Goal: Transaction & Acquisition: Book appointment/travel/reservation

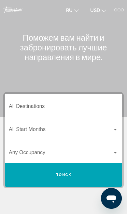
click at [76, 175] on button "Поиск" at bounding box center [63, 174] width 117 height 23
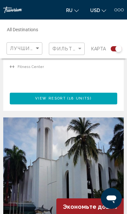
scroll to position [2594, 0]
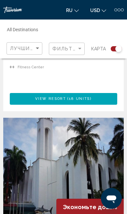
click at [71, 10] on span "ru" at bounding box center [69, 10] width 6 height 5
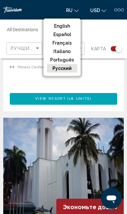
click at [69, 70] on button "русский" at bounding box center [62, 68] width 30 height 8
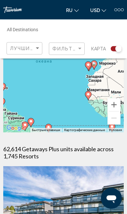
scroll to position [0, 0]
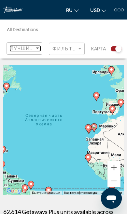
click at [26, 47] on span "Лучшие предложения" at bounding box center [44, 48] width 69 height 5
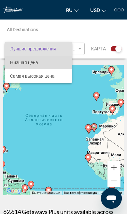
click at [56, 61] on span "Низшая цена" at bounding box center [38, 63] width 57 height 14
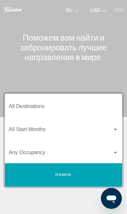
click at [118, 58] on h1 "Поможем вам найти и забронировать лучшие направления в мире." at bounding box center [63, 46] width 120 height 29
click at [105, 67] on div "Main content" at bounding box center [63, 58] width 127 height 117
click at [99, 100] on div "Destination All Destinations" at bounding box center [63, 105] width 109 height 20
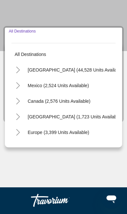
scroll to position [71, 0]
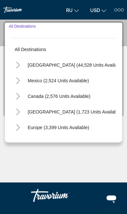
click at [92, 162] on div "Main content" at bounding box center [63, 157] width 120 height 49
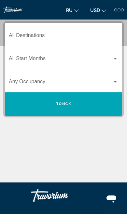
click at [67, 60] on span "Search widget" at bounding box center [60, 60] width 103 height 6
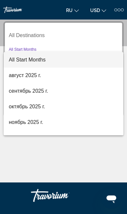
click at [83, 158] on div at bounding box center [63, 107] width 127 height 214
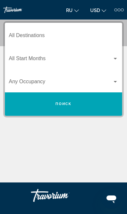
click at [80, 81] on span "Search widget" at bounding box center [60, 83] width 103 height 6
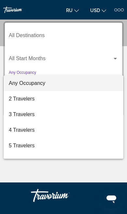
click at [78, 174] on div at bounding box center [63, 107] width 127 height 214
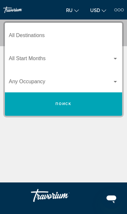
click at [66, 36] on input "Destination All Destinations" at bounding box center [63, 37] width 109 height 6
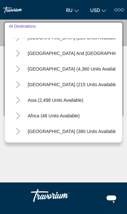
scroll to position [105, 0]
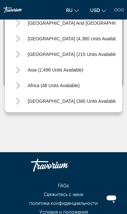
click at [34, 70] on span "Asia (2,498 units available)" at bounding box center [56, 69] width 56 height 5
type input "**********"
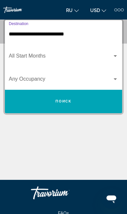
scroll to position [71, 0]
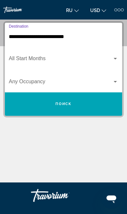
click at [94, 57] on span "Search widget" at bounding box center [60, 60] width 103 height 6
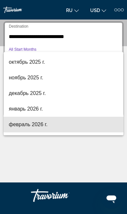
scroll to position [44, 0]
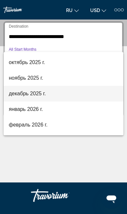
click at [42, 94] on span "декабрь 2025 г." at bounding box center [63, 94] width 109 height 16
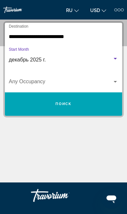
click at [75, 80] on span "Search widget" at bounding box center [60, 83] width 103 height 6
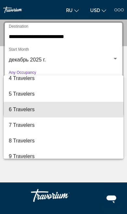
scroll to position [52, 0]
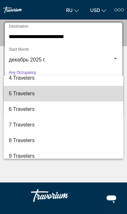
click at [57, 90] on span "5 Travelers" at bounding box center [63, 94] width 109 height 16
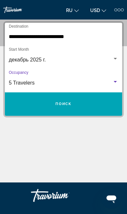
click at [78, 104] on button "Поиск" at bounding box center [63, 103] width 117 height 23
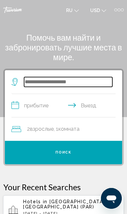
click at [46, 84] on input "Search widget" at bounding box center [68, 82] width 88 height 10
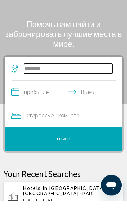
type input "********"
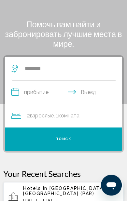
click at [46, 96] on input "**********" at bounding box center [64, 106] width 107 height 25
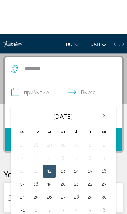
scroll to position [47, 0]
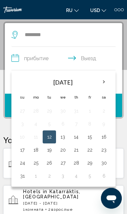
click at [105, 82] on th "Next month" at bounding box center [103, 82] width 14 height 14
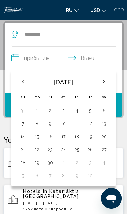
click at [105, 82] on th "Next month" at bounding box center [103, 81] width 14 height 14
click at [106, 81] on th "Next month" at bounding box center [103, 81] width 14 height 14
click at [104, 81] on th "Next month" at bounding box center [103, 81] width 14 height 14
click at [37, 136] on button "15" at bounding box center [37, 136] width 6 height 9
click at [91, 57] on input "**********" at bounding box center [64, 58] width 107 height 25
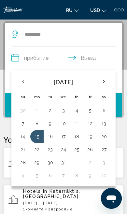
click at [104, 137] on button "20" at bounding box center [103, 136] width 7 height 9
type input "**********"
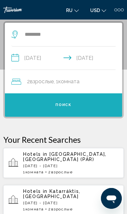
click at [71, 104] on button "Поиск" at bounding box center [63, 104] width 117 height 23
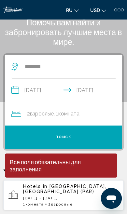
scroll to position [0, 0]
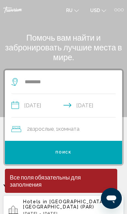
click at [72, 155] on button "Поиск" at bounding box center [63, 152] width 117 height 23
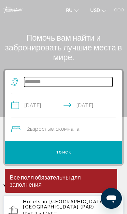
click at [60, 80] on input "********" at bounding box center [68, 82] width 88 height 10
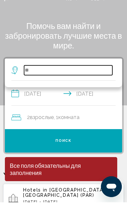
type input "*"
type input "********"
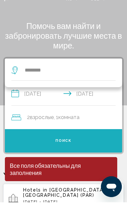
scroll to position [12, 0]
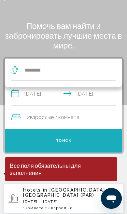
click at [85, 140] on button "Поиск" at bounding box center [63, 140] width 117 height 23
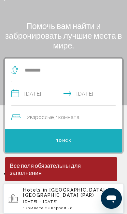
click at [83, 141] on button "Поиск" at bounding box center [63, 140] width 117 height 23
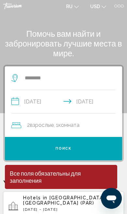
scroll to position [0, 0]
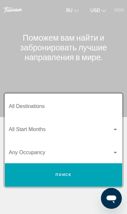
click at [122, 9] on div at bounding box center [122, 9] width 3 height 3
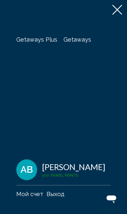
scroll to position [23, 0]
click at [115, 11] on icon at bounding box center [117, 10] width 10 height 10
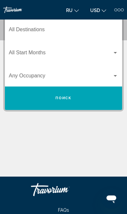
click at [78, 98] on button "Поиск" at bounding box center [63, 97] width 117 height 23
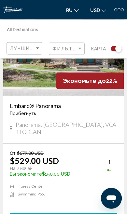
scroll to position [2974, 0]
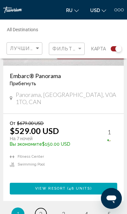
click at [41, 210] on span "2" at bounding box center [40, 213] width 3 height 7
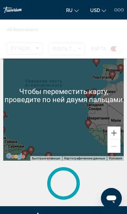
scroll to position [35, 0]
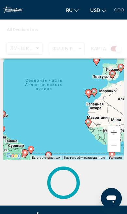
click at [114, 132] on button "Увеличить" at bounding box center [113, 132] width 13 height 13
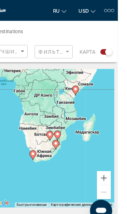
scroll to position [0, 0]
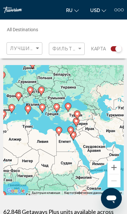
type input "**********"
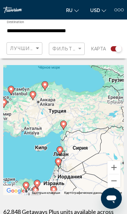
click at [62, 111] on div "Чтобы активировать перетаскивание с помощью клавиатуры, нажмите Alt + Ввод. Пос…" at bounding box center [63, 130] width 120 height 130
click at [58, 110] on div "Чтобы активировать перетаскивание с помощью клавиатуры, нажмите Alt + Ввод. Пос…" at bounding box center [63, 130] width 120 height 130
click at [35, 129] on div "Чтобы активировать перетаскивание с помощью клавиатуры, нажмите Alt + Ввод. Пос…" at bounding box center [63, 130] width 120 height 130
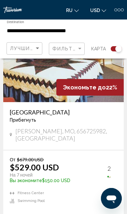
scroll to position [2988, 0]
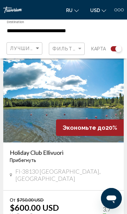
scroll to position [190, 0]
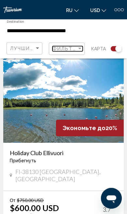
click at [78, 47] on div "Filter" at bounding box center [80, 48] width 6 height 5
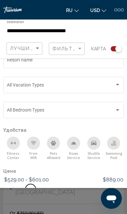
scroll to position [15, 0]
click at [79, 206] on span "Показать результаты" at bounding box center [89, 207] width 51 height 4
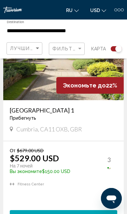
scroll to position [486, 0]
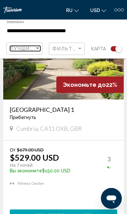
click at [37, 46] on div "Sort by" at bounding box center [37, 48] width 6 height 5
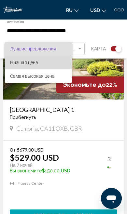
click at [39, 63] on span "Низшая цена" at bounding box center [38, 63] width 57 height 14
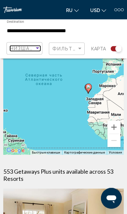
scroll to position [0, 0]
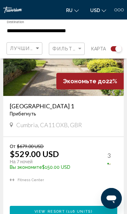
scroll to position [490, 0]
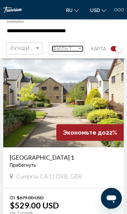
click at [74, 49] on span "Фильтры" at bounding box center [66, 48] width 29 height 5
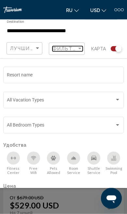
scroll to position [439, 0]
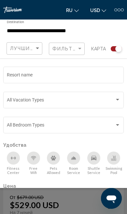
click at [44, 74] on input "Resort name" at bounding box center [63, 75] width 113 height 5
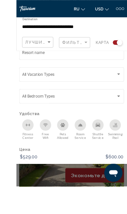
scroll to position [448, 0]
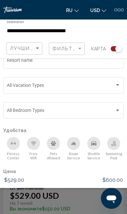
click at [33, 208] on span "Перезагрузить" at bounding box center [29, 207] width 35 height 4
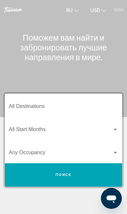
click at [84, 105] on input "Destination All Destinations" at bounding box center [63, 108] width 109 height 6
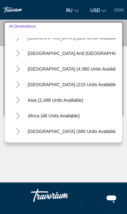
scroll to position [105, 0]
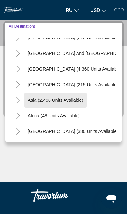
click at [71, 101] on span "Asia (2,498 units available)" at bounding box center [56, 99] width 56 height 5
type input "**********"
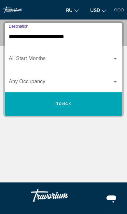
click at [95, 58] on span "Search widget" at bounding box center [60, 60] width 103 height 6
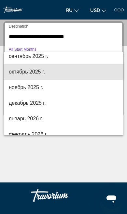
scroll to position [35, 0]
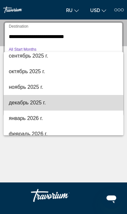
click at [34, 100] on span "декабрь 2025 г." at bounding box center [63, 103] width 109 height 16
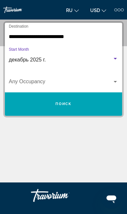
click at [42, 82] on span "Search widget" at bounding box center [60, 83] width 103 height 6
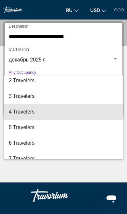
scroll to position [32, 0]
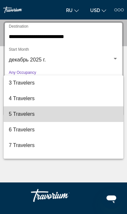
click at [27, 114] on span "5 Travelers" at bounding box center [63, 114] width 109 height 16
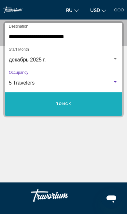
click at [80, 102] on button "Поиск" at bounding box center [63, 103] width 117 height 23
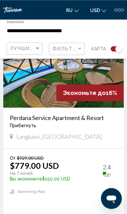
scroll to position [225, 0]
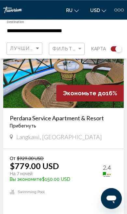
click at [49, 139] on span "Langkawi, Malaysia" at bounding box center [58, 136] width 85 height 7
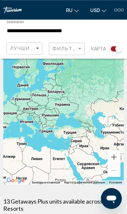
scroll to position [0, 0]
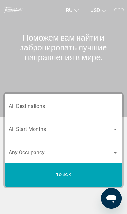
click at [37, 108] on input "Destination All Destinations" at bounding box center [63, 108] width 109 height 6
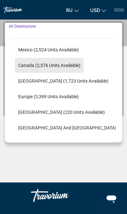
scroll to position [31, 10]
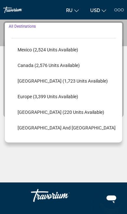
click at [24, 98] on span "Europe (3,399 units available)" at bounding box center [48, 96] width 60 height 5
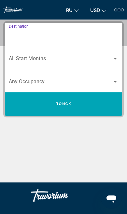
type input "**********"
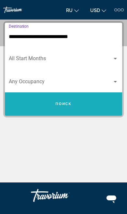
click at [54, 105] on button "Поиск" at bounding box center [63, 103] width 117 height 23
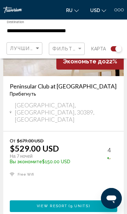
scroll to position [256, 0]
